Goal: Find specific page/section: Find specific page/section

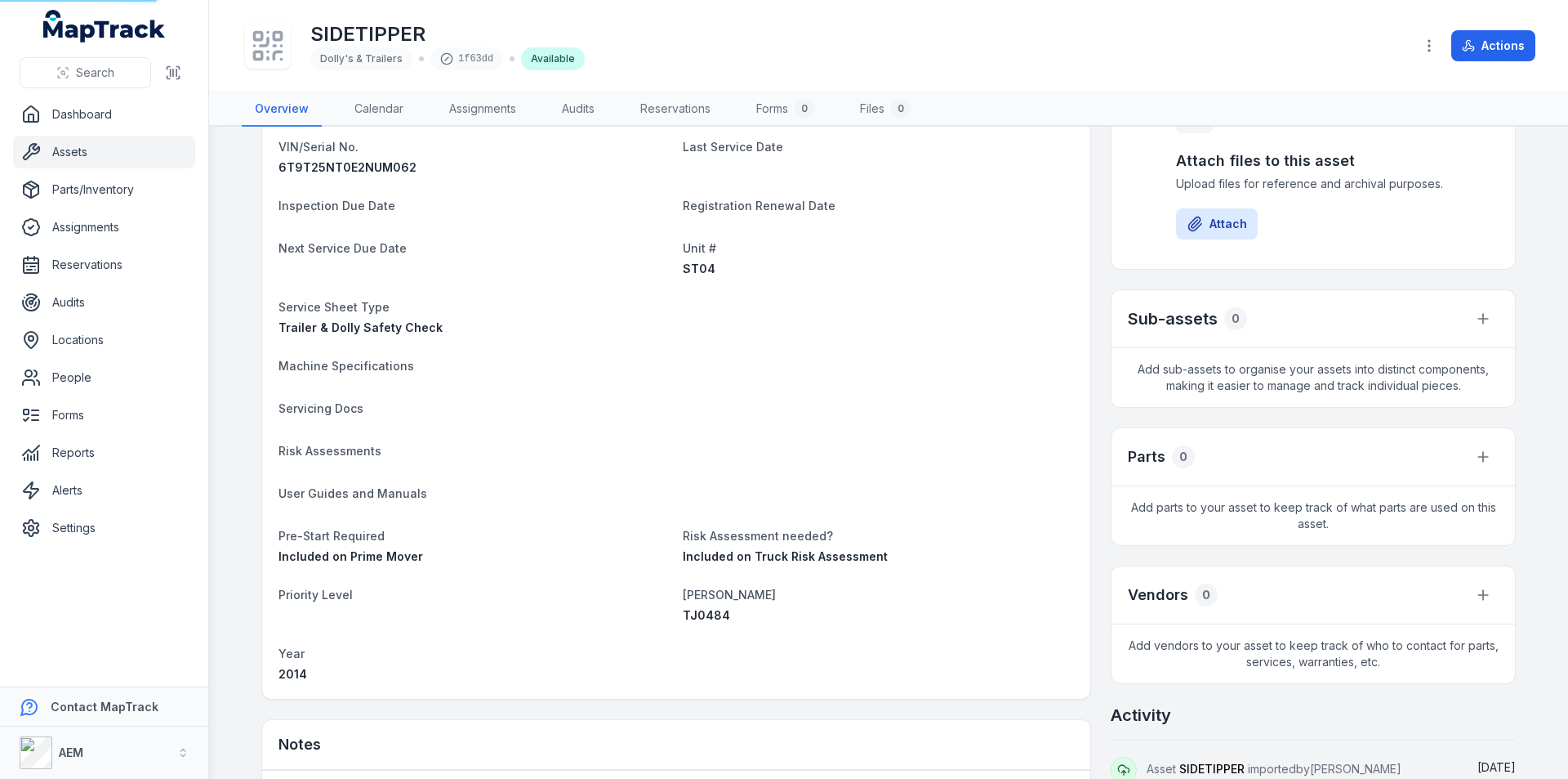
scroll to position [245, 0]
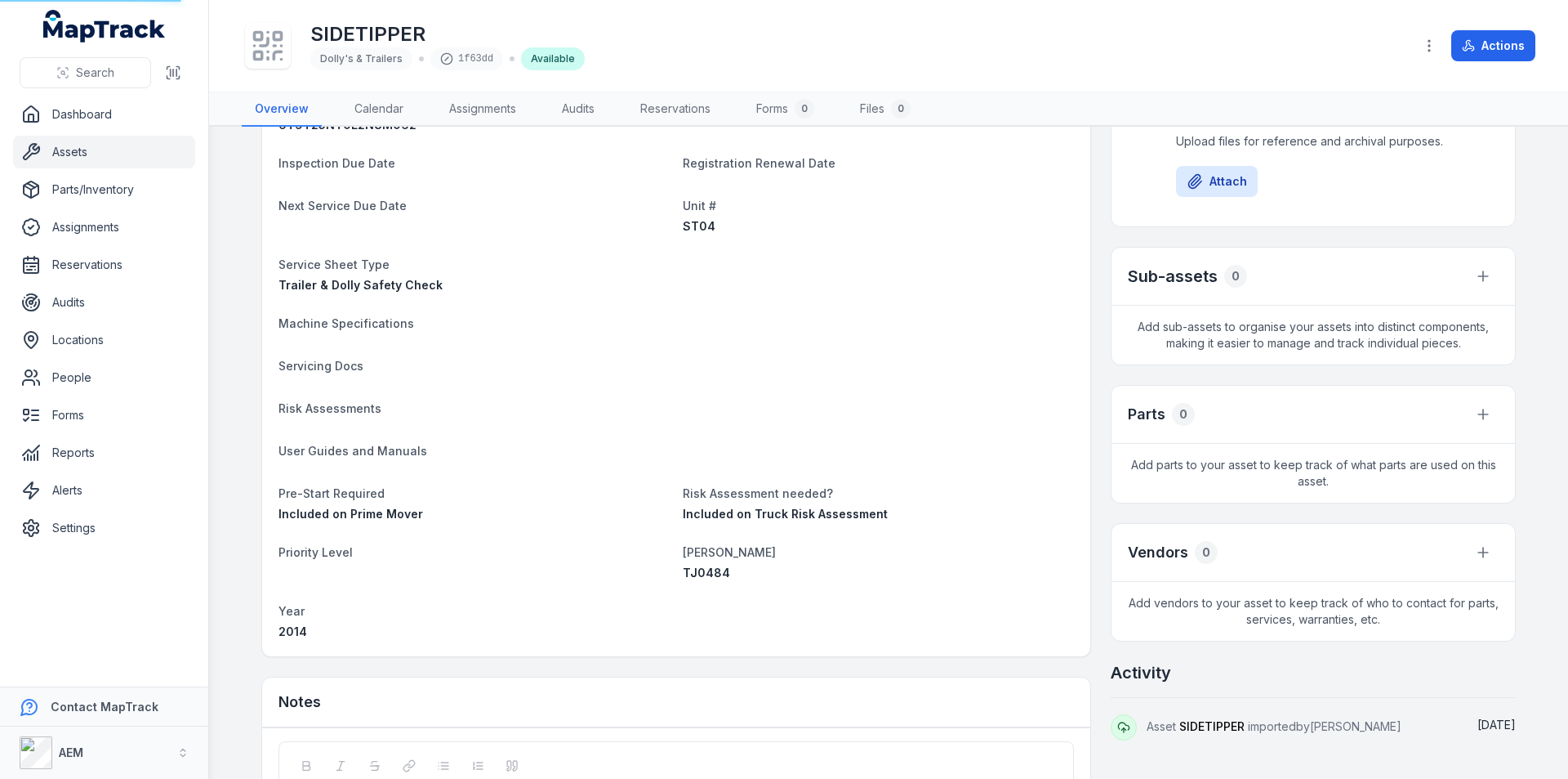
click at [54, 149] on link "Assets" at bounding box center [104, 152] width 182 height 33
click at [77, 155] on link "Assets" at bounding box center [104, 152] width 182 height 33
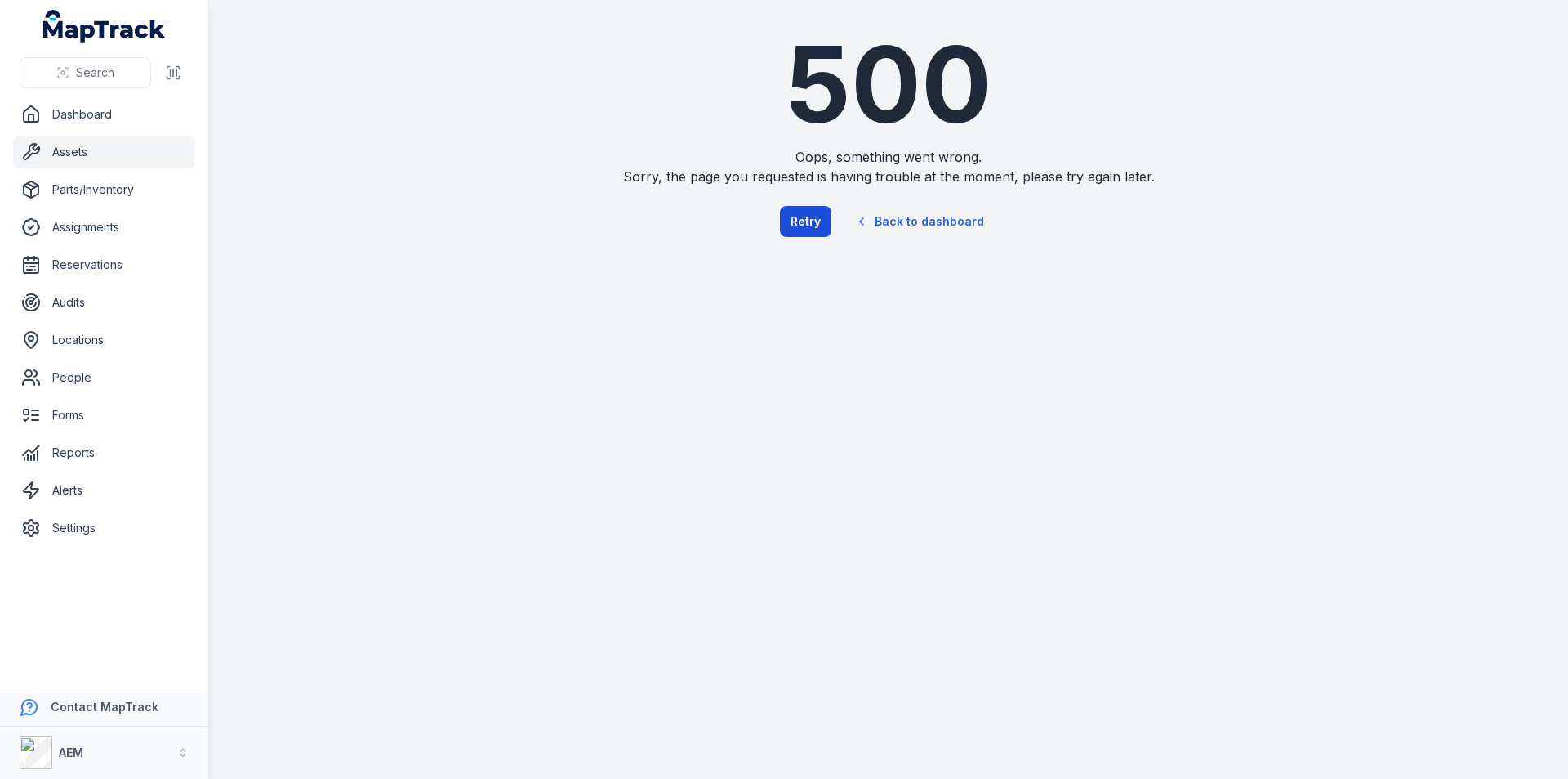
click at [811, 215] on button "Retry" at bounding box center [805, 222] width 51 height 31
click at [815, 215] on button "Retry" at bounding box center [805, 222] width 51 height 31
click at [901, 228] on link "Back to dashboard" at bounding box center [919, 221] width 157 height 38
click at [902, 215] on link "Back to dashboard" at bounding box center [919, 221] width 157 height 38
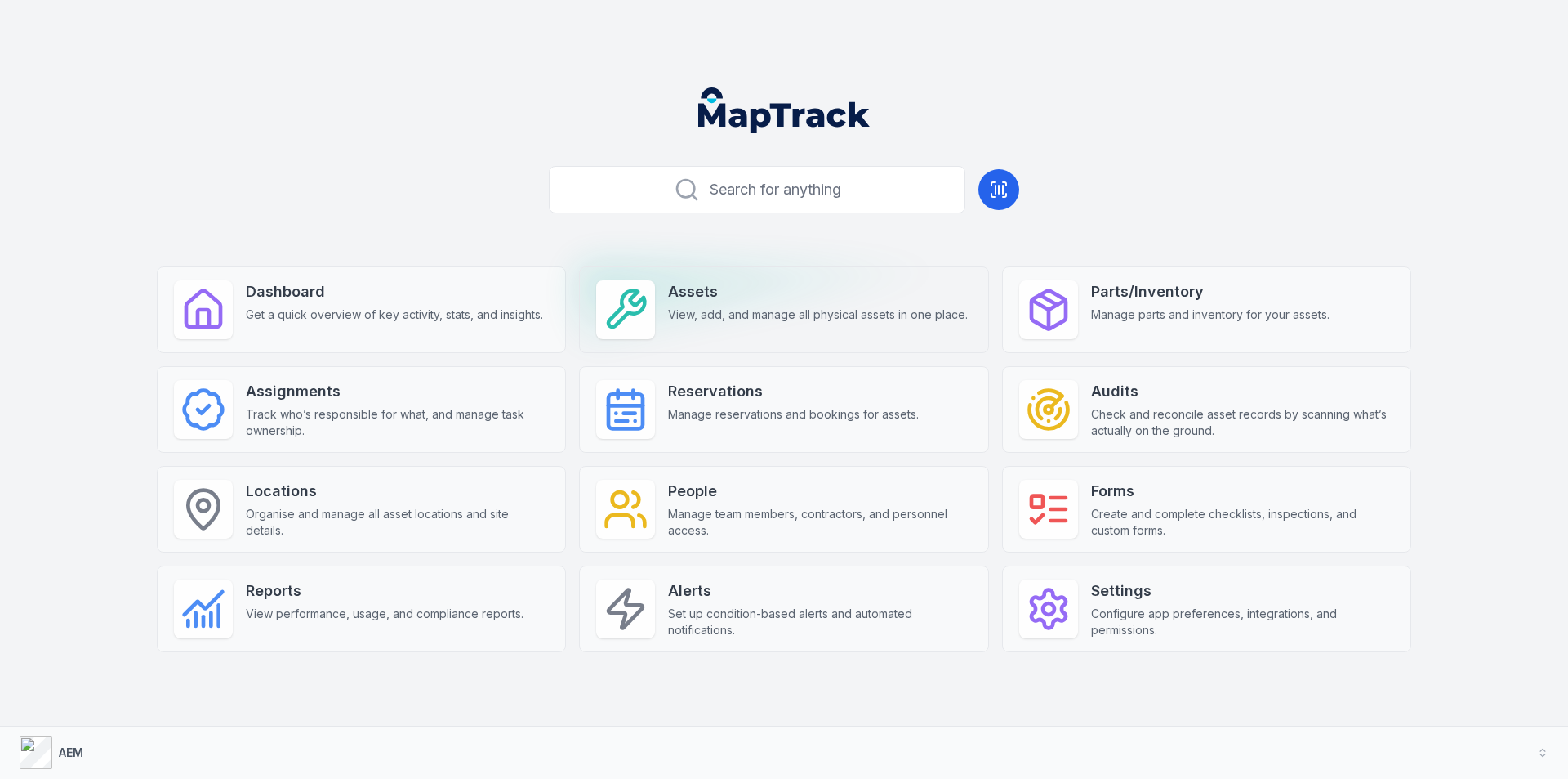
click at [746, 305] on div "Assets View, add, and manage all physical assets in one place." at bounding box center [817, 302] width 300 height 42
